Goal: Task Accomplishment & Management: Complete application form

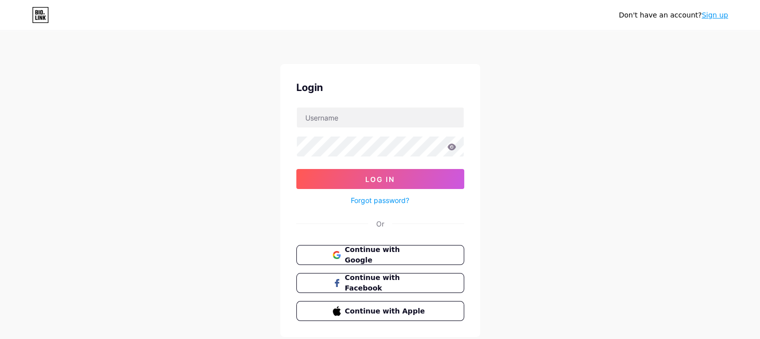
click at [708, 11] on link "Sign up" at bounding box center [715, 15] width 26 height 8
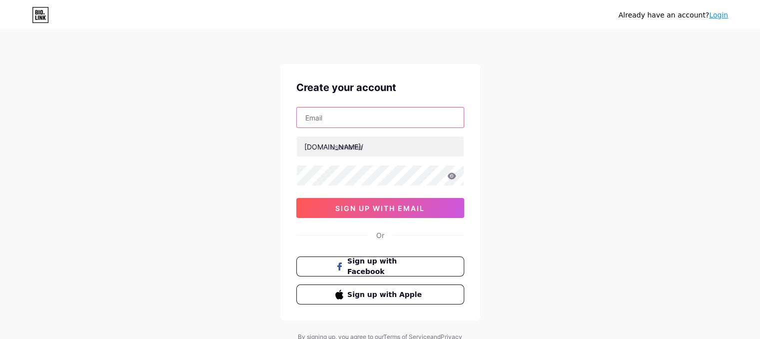
click at [366, 122] on input "text" at bounding box center [380, 117] width 167 height 20
type input "[PERSON_NAME][DOMAIN_NAME][EMAIL_ADDRESS][DOMAIN_NAME]"
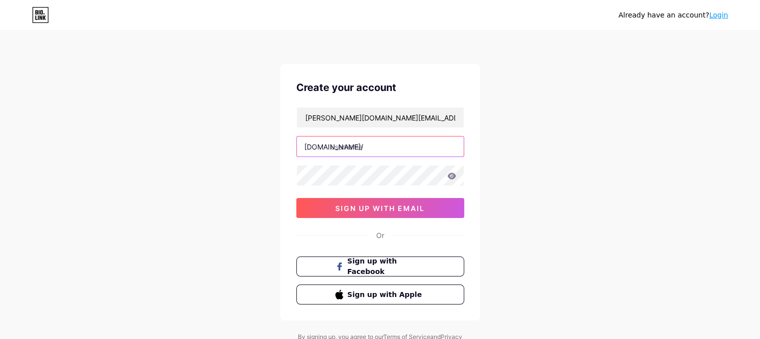
click at [373, 146] on input "text" at bounding box center [380, 146] width 167 height 20
type input "subornadebi"
click at [450, 174] on icon at bounding box center [451, 175] width 8 height 6
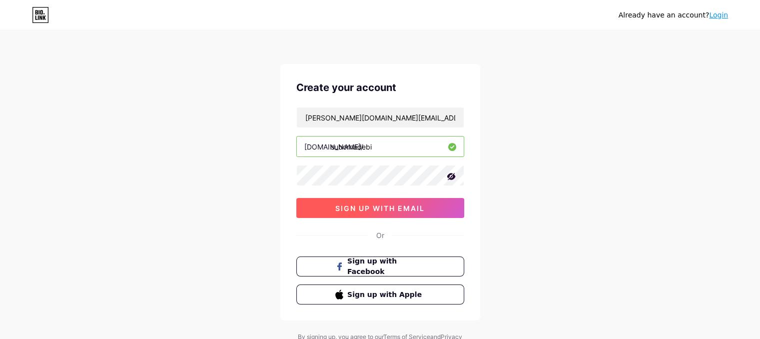
click at [408, 210] on span "sign up with email" at bounding box center [379, 208] width 89 height 8
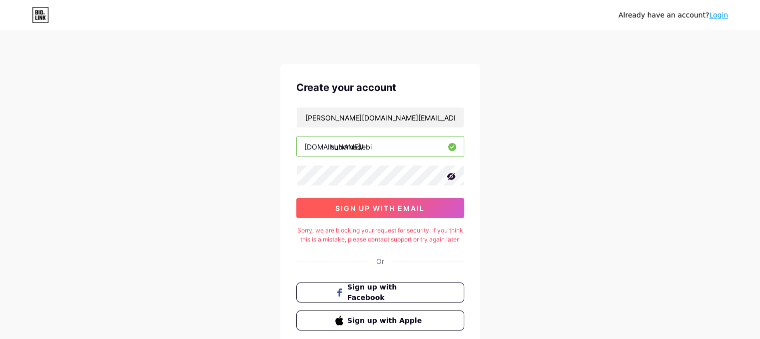
click at [392, 210] on span "sign up with email" at bounding box center [379, 208] width 89 height 8
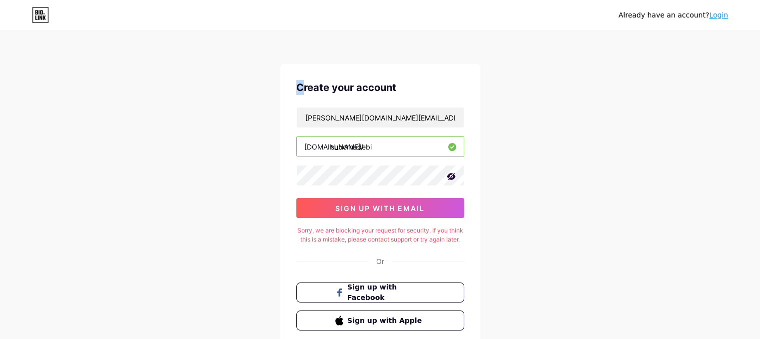
drag, startPoint x: 304, startPoint y: 81, endPoint x: 216, endPoint y: -69, distance: 174.3
click at [216, 0] on html "Already have an account? Login Create your account [DOMAIN_NAME][EMAIL_ADDRESS]…" at bounding box center [380, 204] width 760 height 408
click at [451, 174] on icon at bounding box center [451, 176] width 10 height 10
click at [391, 110] on input "[PERSON_NAME][DOMAIN_NAME][EMAIL_ADDRESS][DOMAIN_NAME]" at bounding box center [380, 117] width 167 height 20
type input "d"
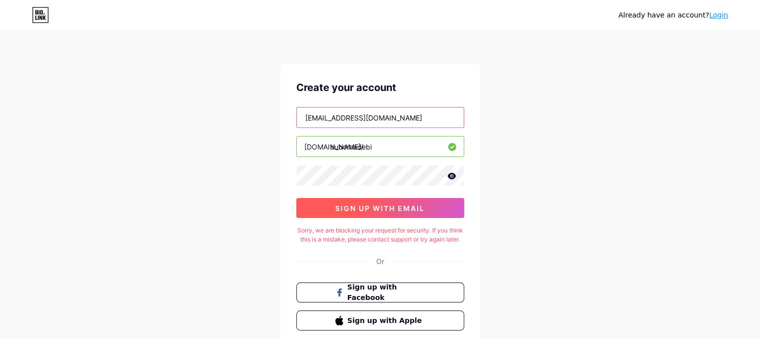
type input "[EMAIL_ADDRESS][DOMAIN_NAME]"
click at [400, 210] on span "sign up with email" at bounding box center [379, 208] width 89 height 8
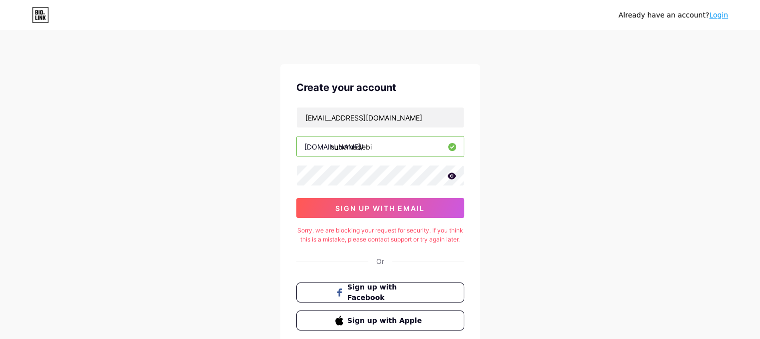
click at [723, 16] on link "Login" at bounding box center [718, 15] width 19 height 8
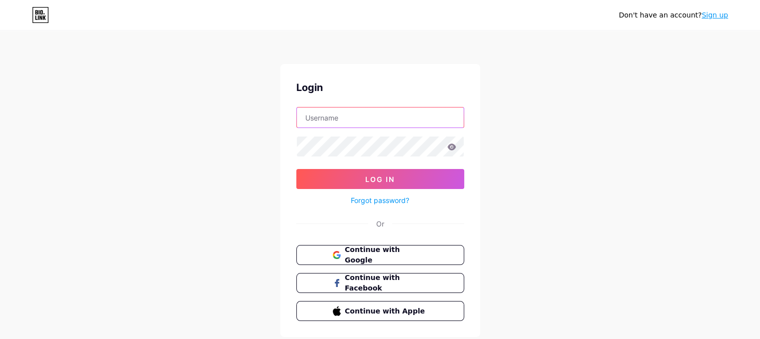
type input "[EMAIL_ADDRESS][DOMAIN_NAME]"
click at [452, 148] on icon at bounding box center [451, 146] width 9 height 7
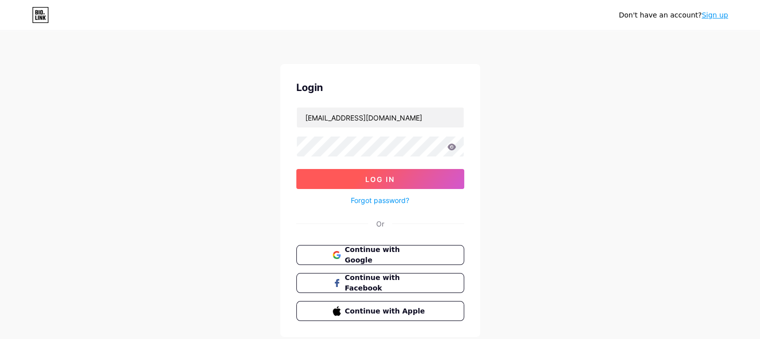
click at [390, 178] on span "Log In" at bounding box center [379, 179] width 29 height 8
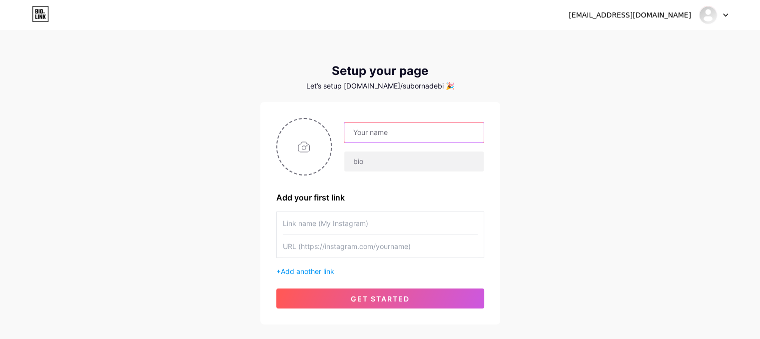
click at [377, 129] on input "text" at bounding box center [413, 132] width 139 height 20
type input "suborna [PERSON_NAME]"
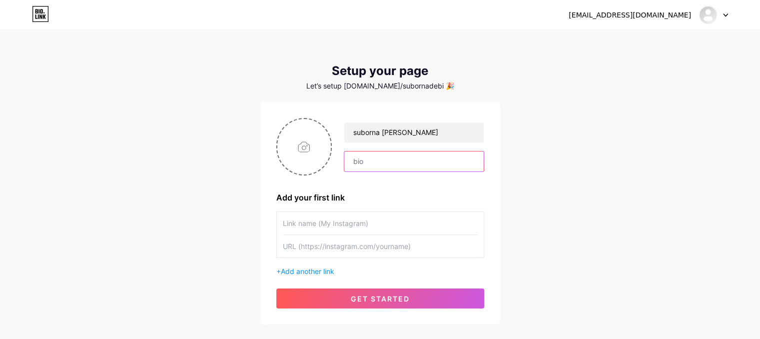
click at [372, 162] on input "text" at bounding box center [413, 161] width 139 height 20
type input "i"
type input "I'm a digital marketer"
click at [348, 220] on input "text" at bounding box center [380, 223] width 195 height 22
click at [345, 226] on input "text" at bounding box center [380, 223] width 195 height 22
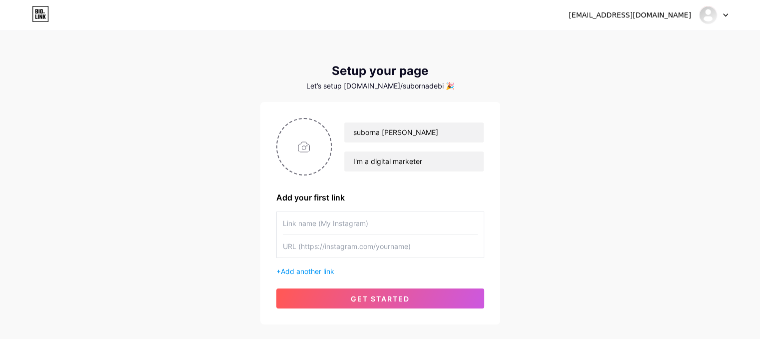
click at [320, 222] on input "text" at bounding box center [380, 223] width 195 height 22
paste input "[URL][DOMAIN_NAME]"
click at [433, 221] on input "[URL][DOMAIN_NAME]" at bounding box center [380, 223] width 195 height 22
type input "h"
type input "[PERSON_NAME]"
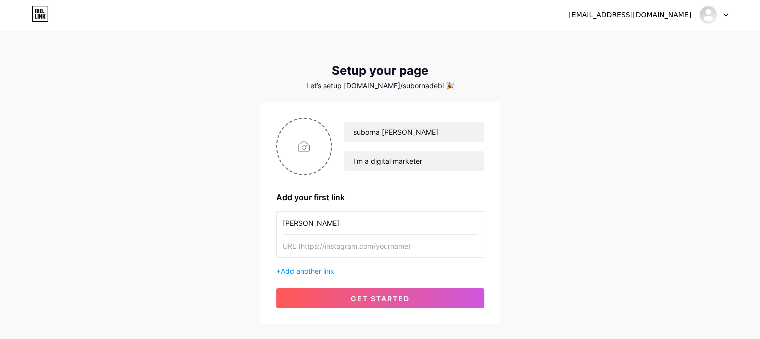
click at [349, 249] on input "text" at bounding box center [380, 246] width 195 height 22
paste input "[URL][DOMAIN_NAME]"
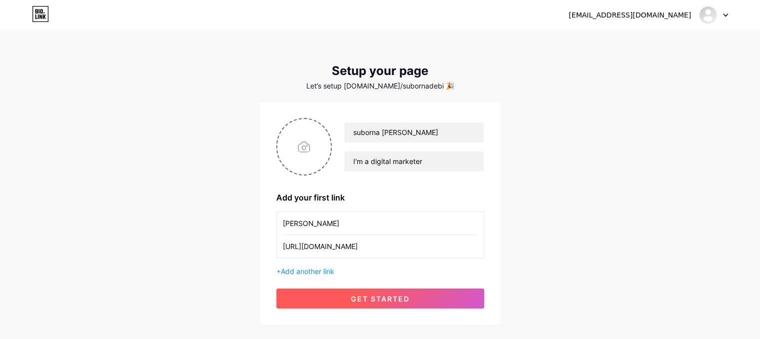
type input "[URL][DOMAIN_NAME]"
click at [368, 297] on span "get started" at bounding box center [380, 298] width 59 height 8
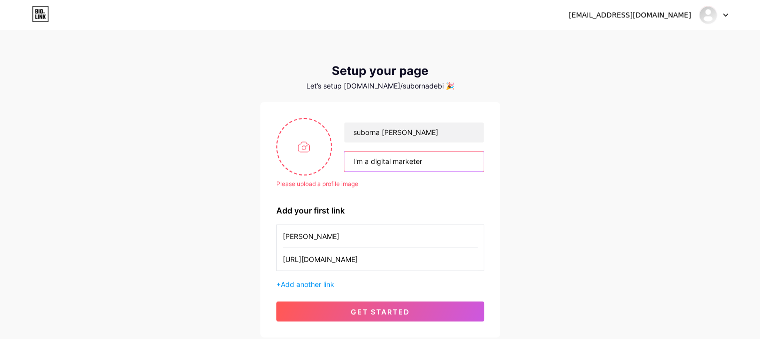
click at [428, 161] on input "I'm a digital marketer" at bounding box center [413, 161] width 139 height 20
type input "I"
paste input "I'm a results-driven digital marketer with a passion for helping businesses gro…"
type input "I'm a results-driven digital marketer with a passion for helping businesses gro…"
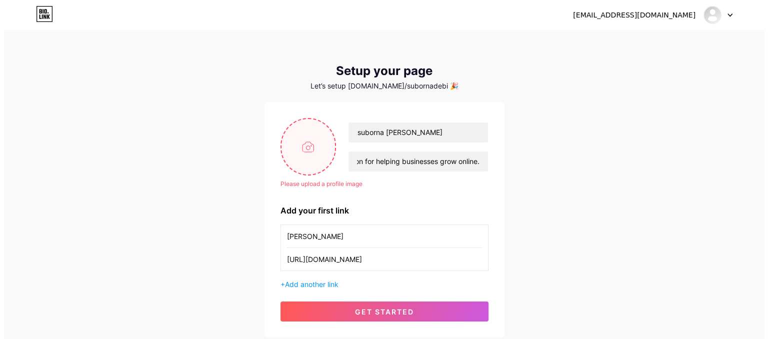
scroll to position [0, 0]
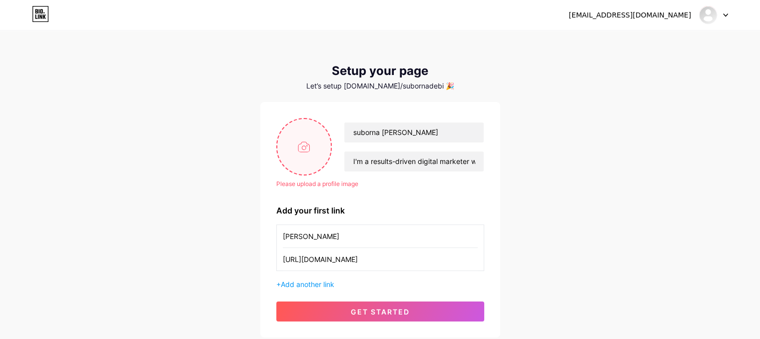
click at [308, 142] on input "file" at bounding box center [304, 146] width 54 height 55
type input "C:\fakepath\1000000413.jpg"
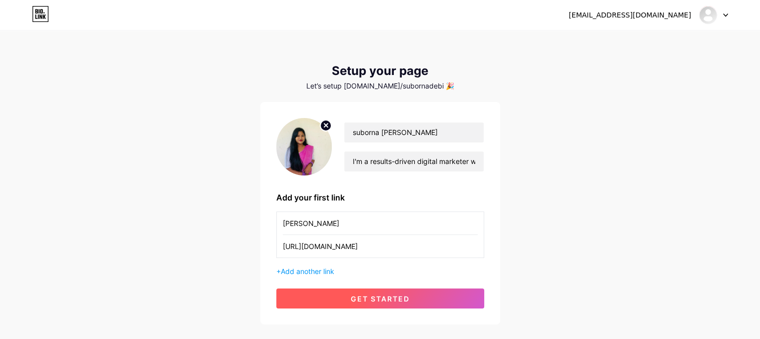
click at [351, 296] on span "get started" at bounding box center [380, 298] width 59 height 8
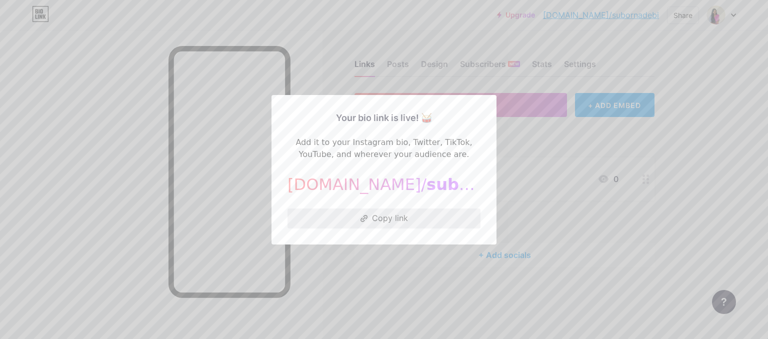
click at [406, 217] on button "Copy link" at bounding box center [383, 218] width 193 height 20
click at [549, 159] on div at bounding box center [384, 169] width 768 height 339
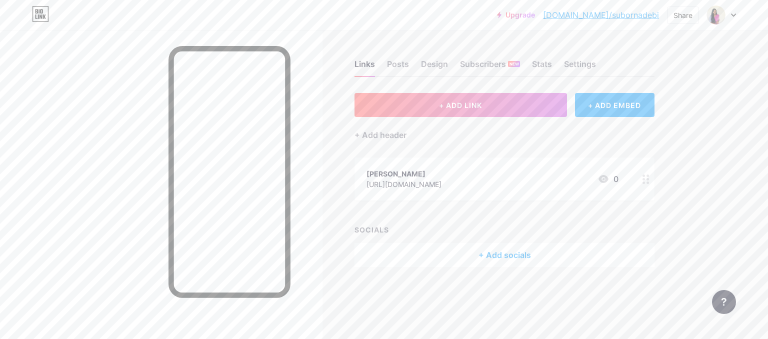
click at [626, 14] on link "[DOMAIN_NAME]/subornadebi" at bounding box center [601, 15] width 116 height 12
